Goal: Entertainment & Leisure: Consume media (video, audio)

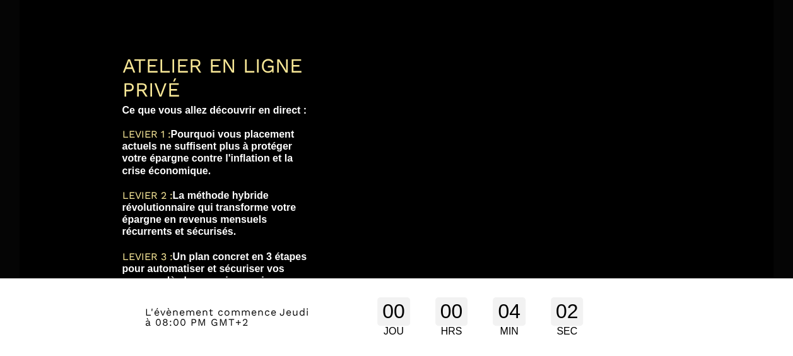
scroll to position [311, 0]
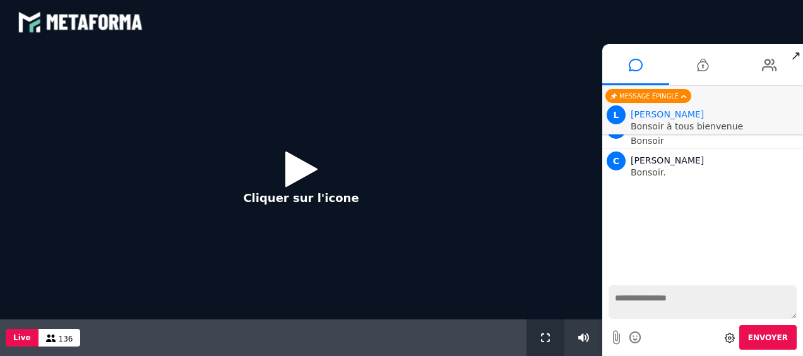
click at [547, 333] on icon at bounding box center [545, 337] width 9 height 9
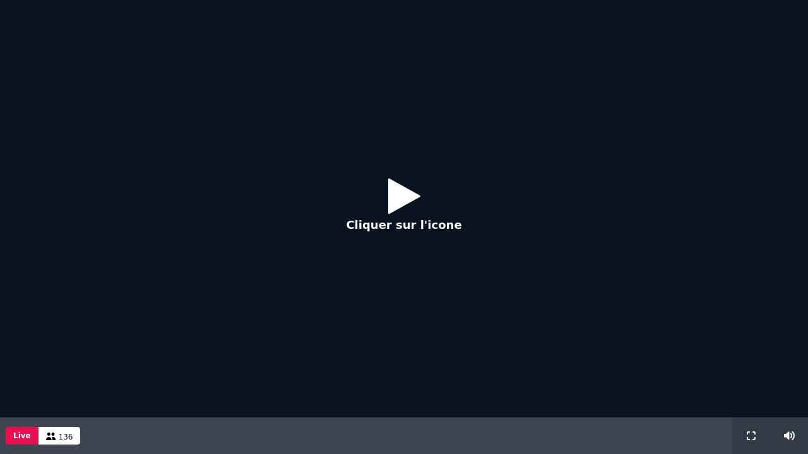
click at [406, 199] on icon at bounding box center [404, 195] width 32 height 41
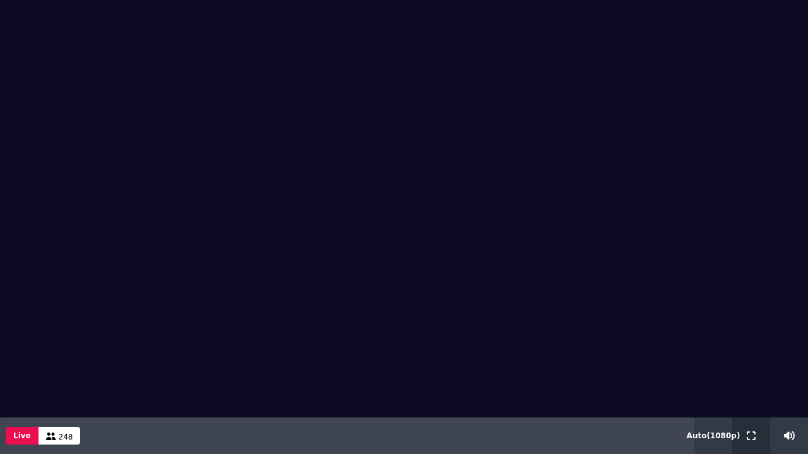
click at [743, 355] on div at bounding box center [751, 436] width 38 height 37
